Goal: Task Accomplishment & Management: Complete application form

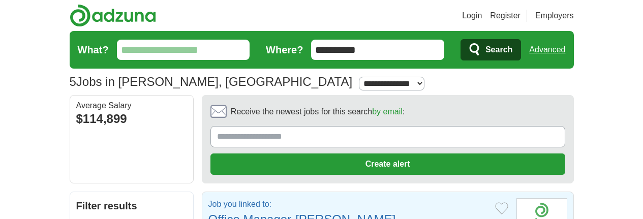
scroll to position [51, 0]
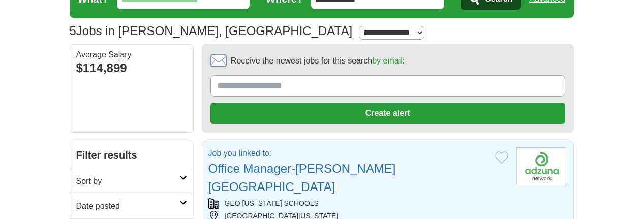
click at [495, 152] on button "Add to favorite jobs" at bounding box center [501, 158] width 13 height 12
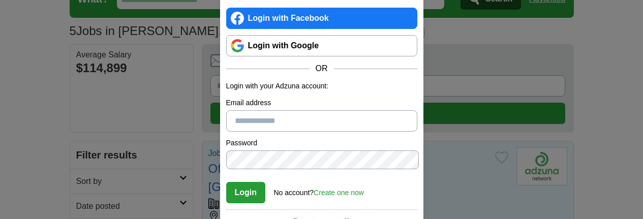
click at [307, 123] on input "Email address" at bounding box center [321, 120] width 191 height 21
type input "**********"
click at [245, 188] on button "Login" at bounding box center [246, 192] width 40 height 21
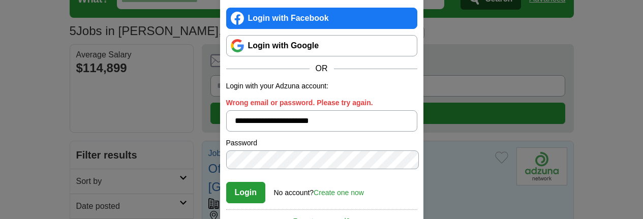
scroll to position [0, 0]
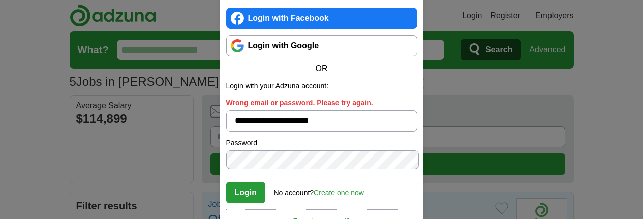
click at [298, 53] on link "Login with Google" at bounding box center [321, 45] width 191 height 21
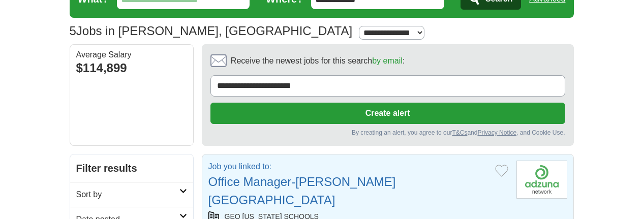
scroll to position [102, 0]
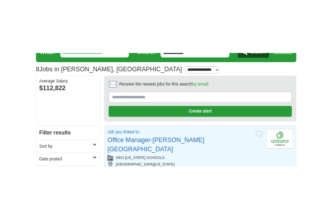
scroll to position [102, 0]
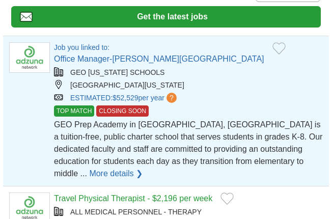
click at [115, 167] on link "More details ❯" at bounding box center [115, 173] width 53 height 12
